Goal: Transaction & Acquisition: Purchase product/service

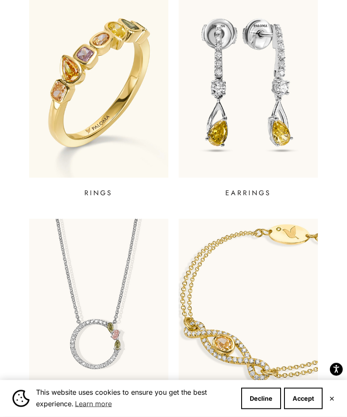
scroll to position [270, 0]
click at [225, 154] on img at bounding box center [247, 83] width 139 height 190
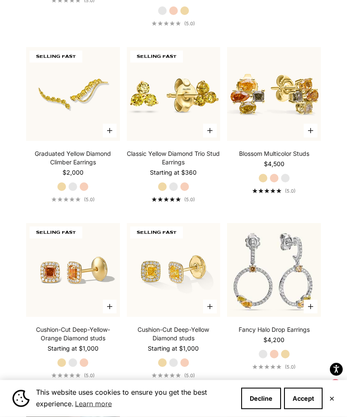
scroll to position [446, 0]
click at [175, 140] on img at bounding box center [173, 93] width 103 height 103
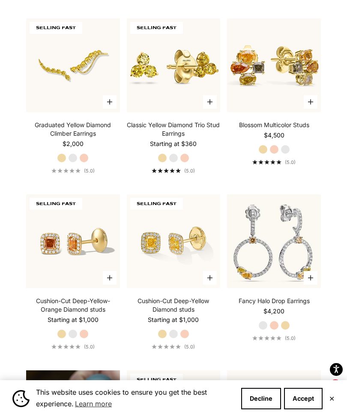
click at [170, 138] on link "Classic Yellow Diamond Trio Stud Earrings" at bounding box center [174, 129] width 94 height 17
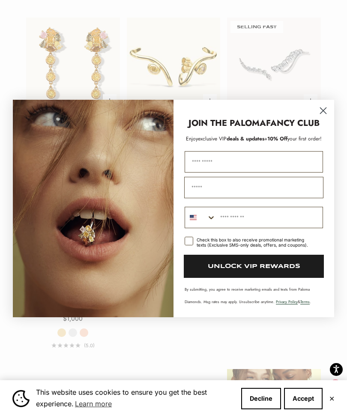
scroll to position [1126, 0]
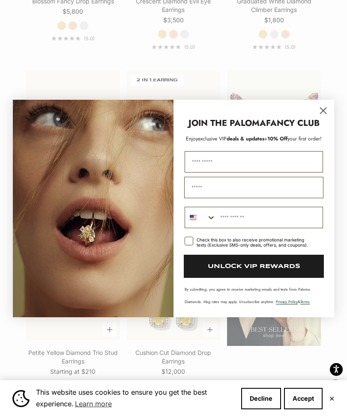
click at [321, 118] on circle "Close dialog" at bounding box center [323, 111] width 14 height 14
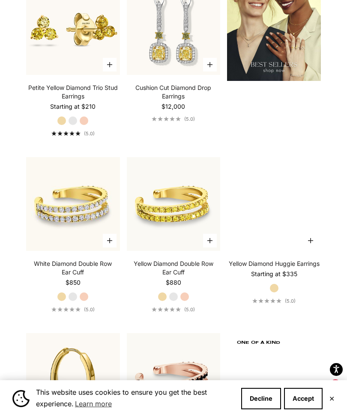
scroll to position [1367, 0]
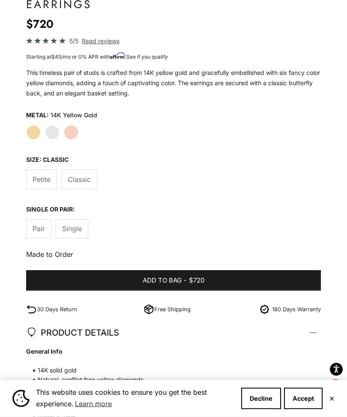
scroll to position [491, 0]
click at [38, 221] on label "Pair" at bounding box center [38, 228] width 25 height 19
click at [73, 225] on span "Single" at bounding box center [72, 228] width 20 height 11
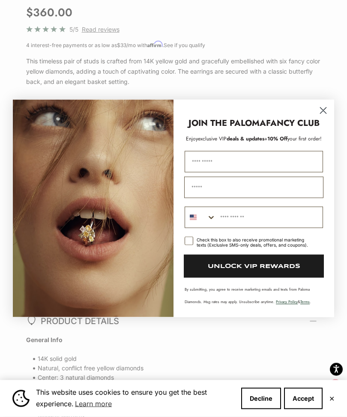
scroll to position [503, 0]
click at [325, 114] on icon "Close dialog" at bounding box center [323, 111] width 6 height 6
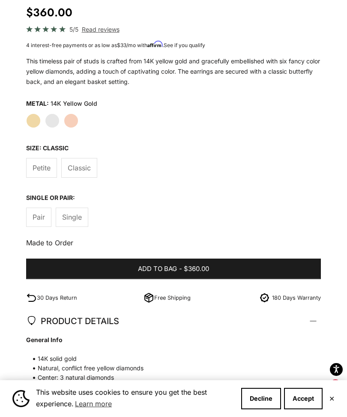
click at [39, 214] on span "Pair" at bounding box center [39, 216] width 12 height 11
